Goal: Information Seeking & Learning: Learn about a topic

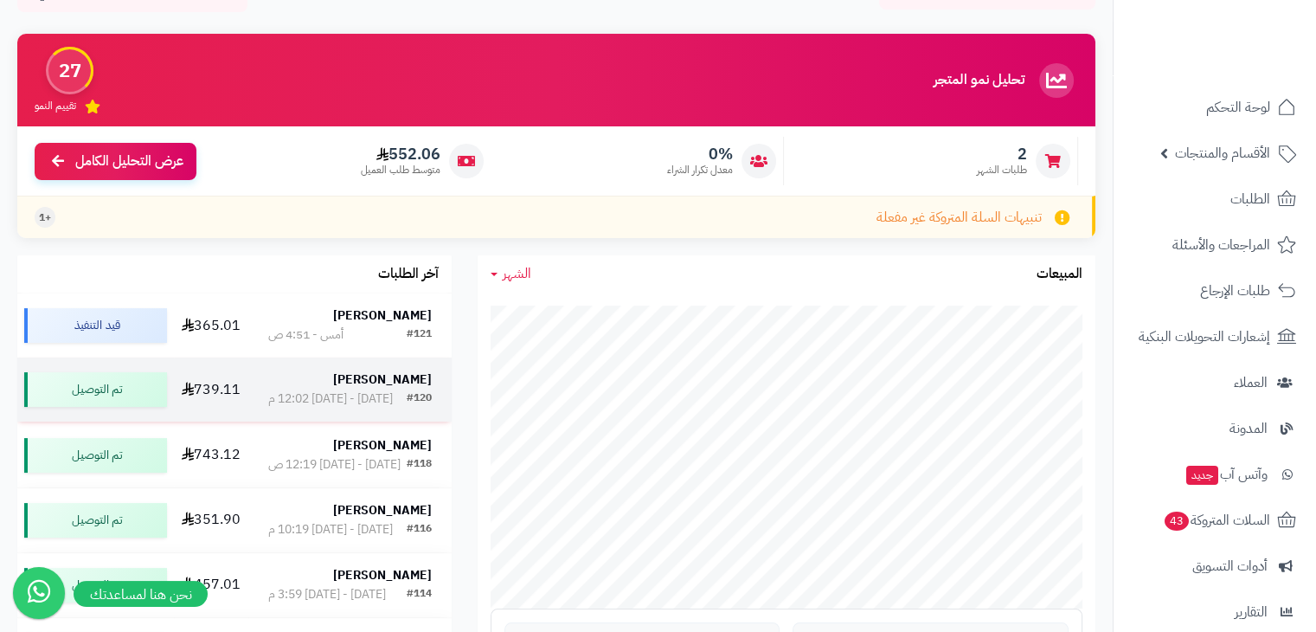
scroll to position [104, 0]
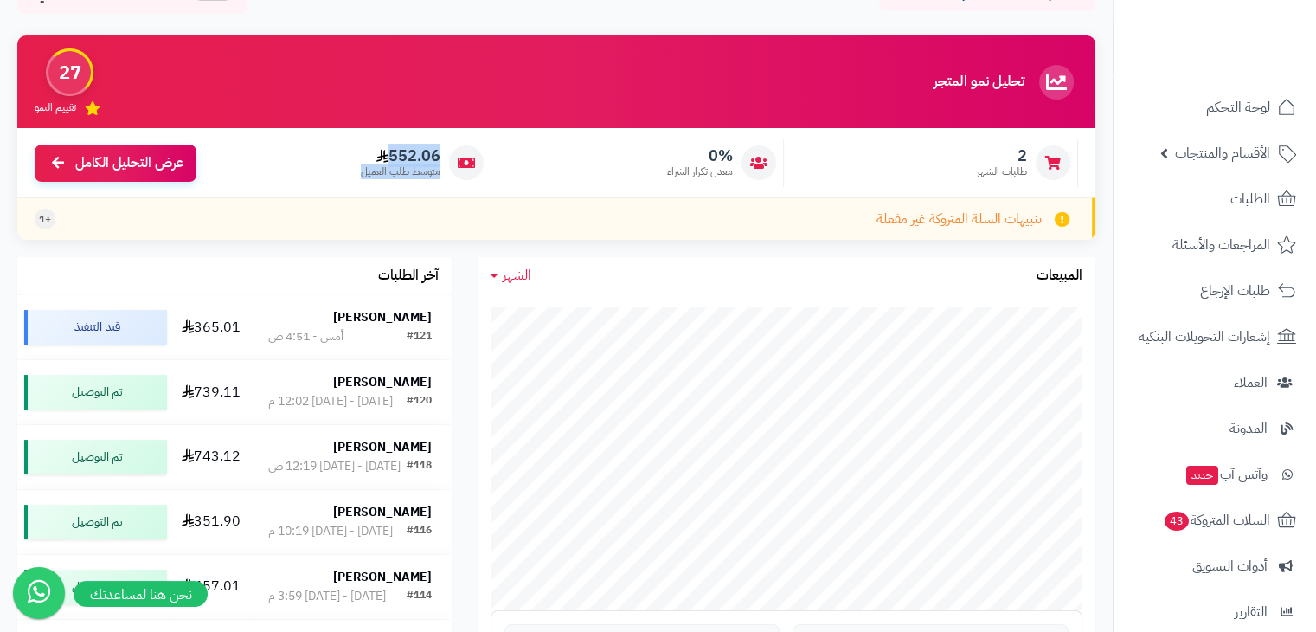
drag, startPoint x: 667, startPoint y: 172, endPoint x: 364, endPoint y: 173, distance: 302.9
click at [364, 173] on div "2 طلبات الشهر 0% معدل تكرار الشراء 552.06 متوسط طلب العميل عرض التحليل الكامل" at bounding box center [556, 162] width 1078 height 69
click at [364, 173] on span "متوسط طلب العميل" at bounding box center [401, 171] width 80 height 15
drag, startPoint x: 364, startPoint y: 173, endPoint x: 566, endPoint y: 167, distance: 201.7
click at [566, 167] on div "2 طلبات الشهر 0% معدل تكرار الشراء 552.06 متوسط طلب العميل عرض التحليل الكامل" at bounding box center [556, 162] width 1078 height 69
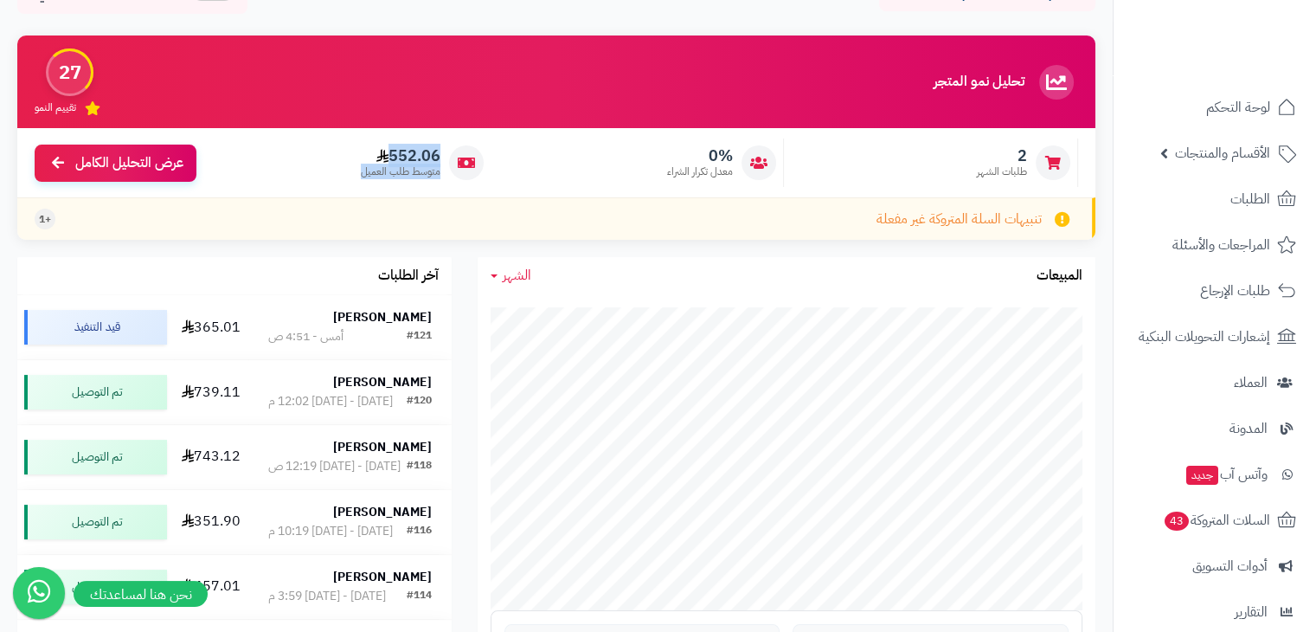
click at [566, 167] on div "0% معدل تكرار الشراء" at bounding box center [642, 162] width 286 height 48
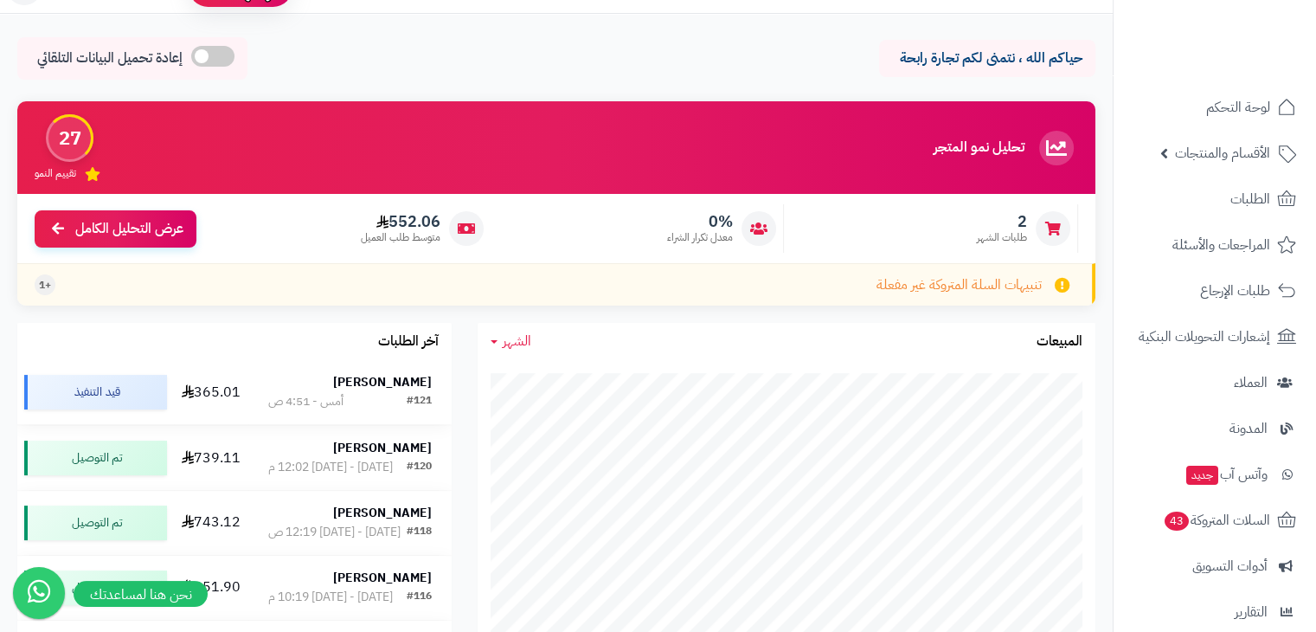
scroll to position [0, 0]
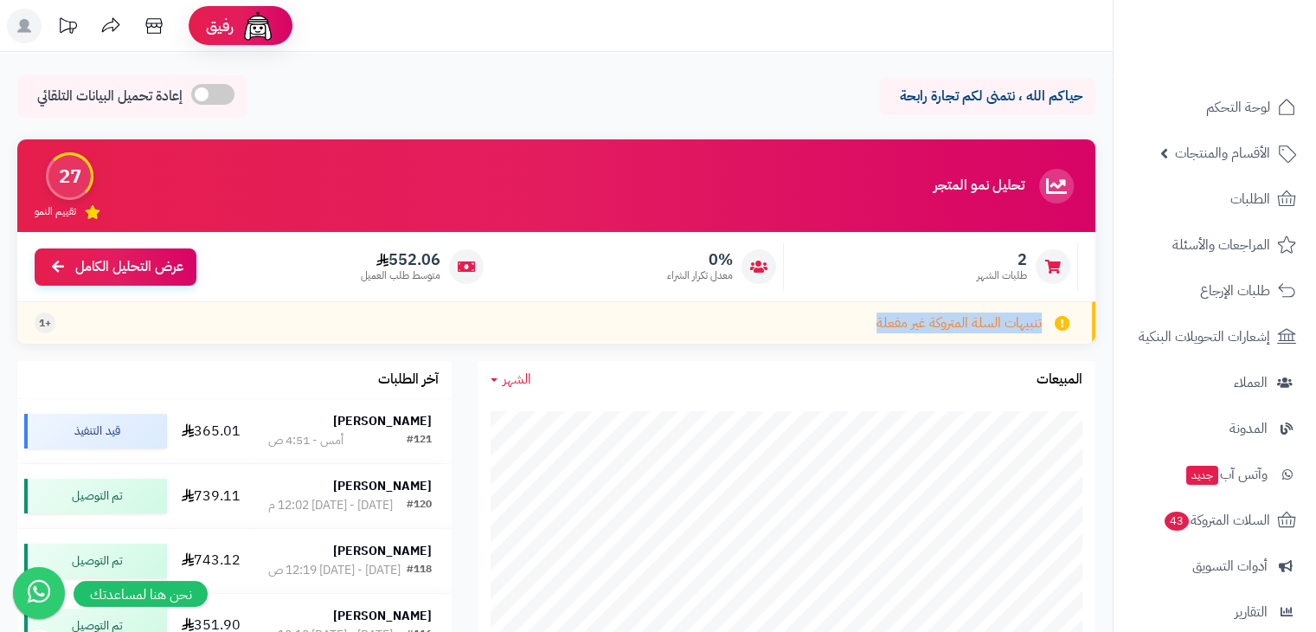
drag, startPoint x: 848, startPoint y: 329, endPoint x: 1062, endPoint y: 325, distance: 213.8
click at [1062, 325] on div "تنبيهات السلة المتروكة غير مفعلة +1" at bounding box center [556, 322] width 1078 height 42
click at [965, 323] on span "تنبيهات السلة المتروكة غير مفعلة" at bounding box center [959, 323] width 165 height 20
click at [941, 328] on span "تنبيهات السلة المتروكة غير مفعلة" at bounding box center [959, 323] width 165 height 20
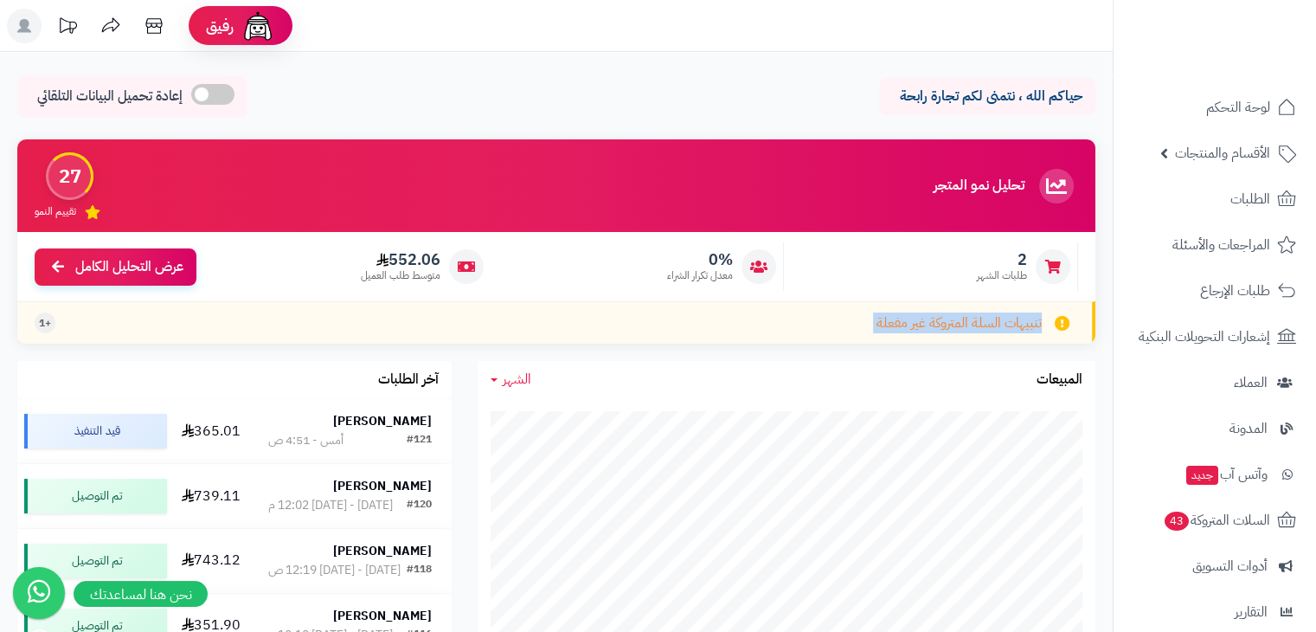
click at [941, 328] on span "تنبيهات السلة المتروكة غير مفعلة" at bounding box center [959, 323] width 165 height 20
drag, startPoint x: 417, startPoint y: 265, endPoint x: 396, endPoint y: 257, distance: 22.2
click at [396, 257] on span "552.06" at bounding box center [401, 259] width 80 height 19
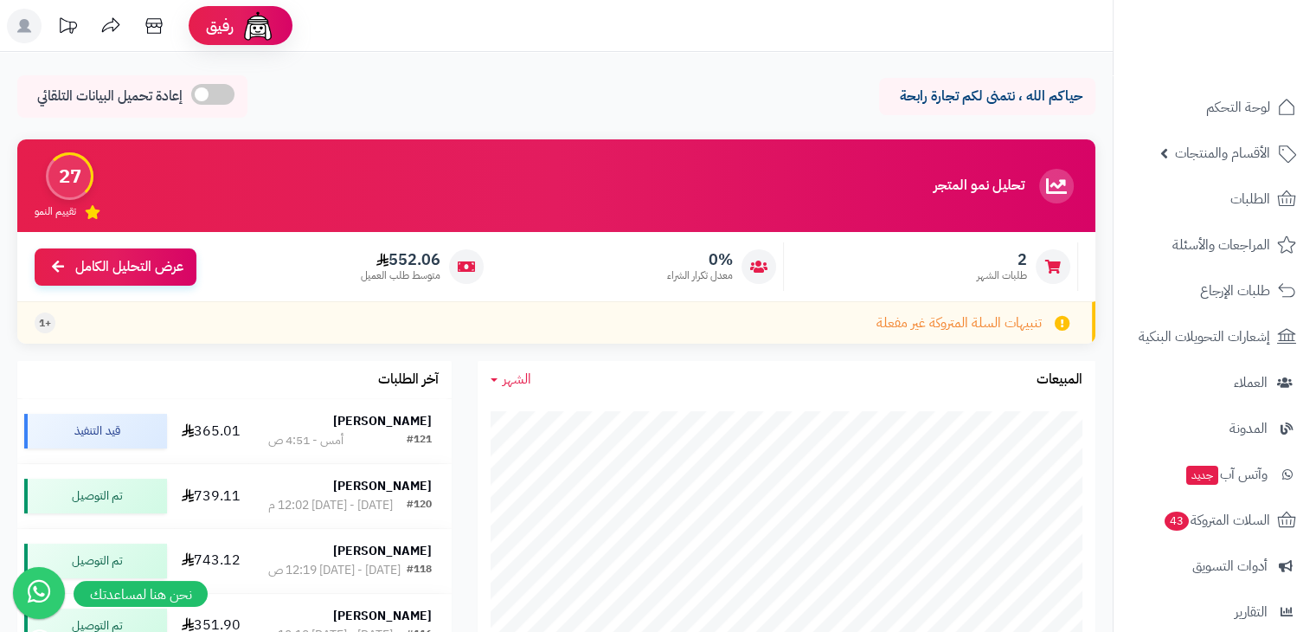
click at [706, 258] on span "0%" at bounding box center [700, 259] width 66 height 19
click at [401, 257] on span "552.06" at bounding box center [401, 259] width 80 height 19
